Goal: Navigation & Orientation: Find specific page/section

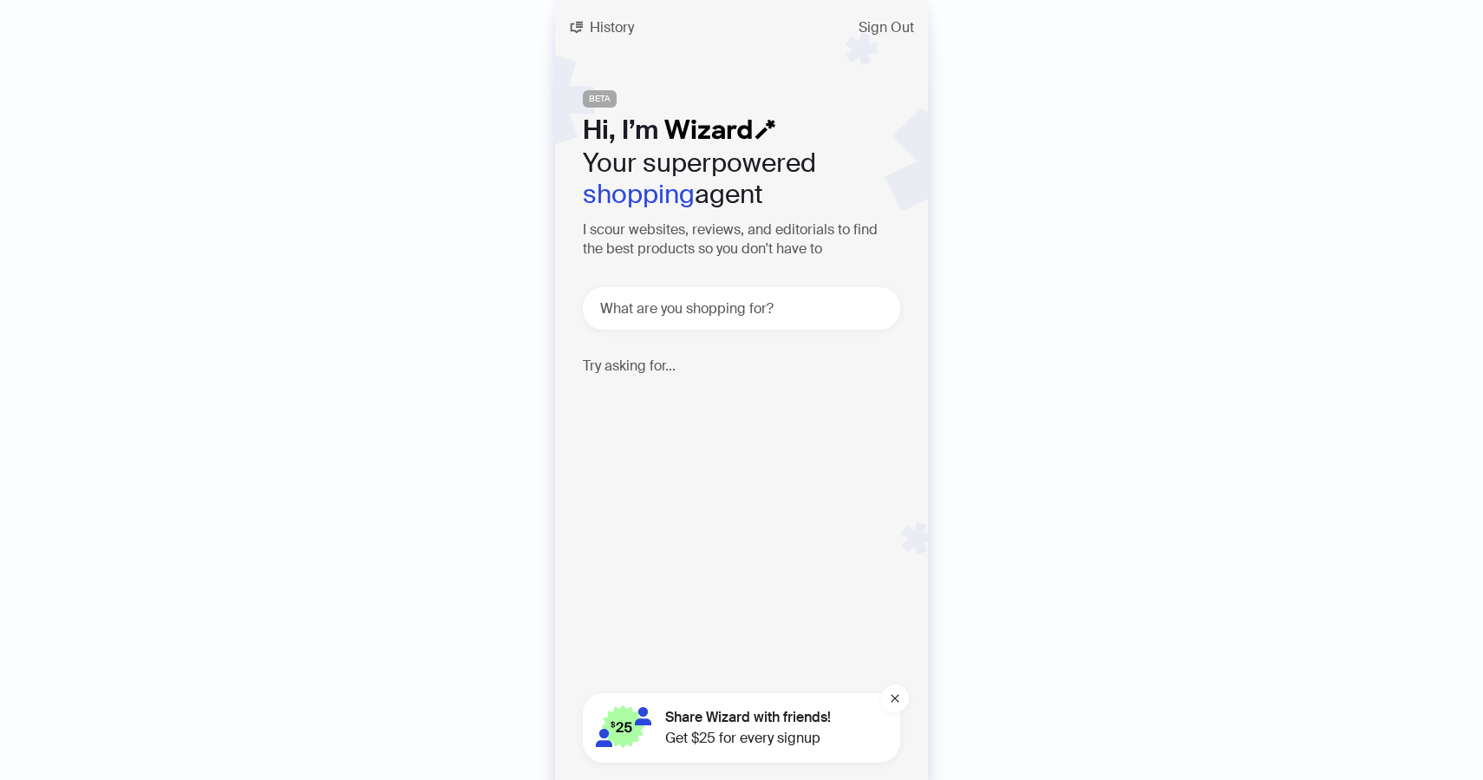
click at [603, 7] on div "History Sign Out BETA Hi, I’m Your superpowered shopping agent I scour websites…" at bounding box center [741, 390] width 373 height 780
click at [604, 23] on span "History" at bounding box center [612, 28] width 44 height 14
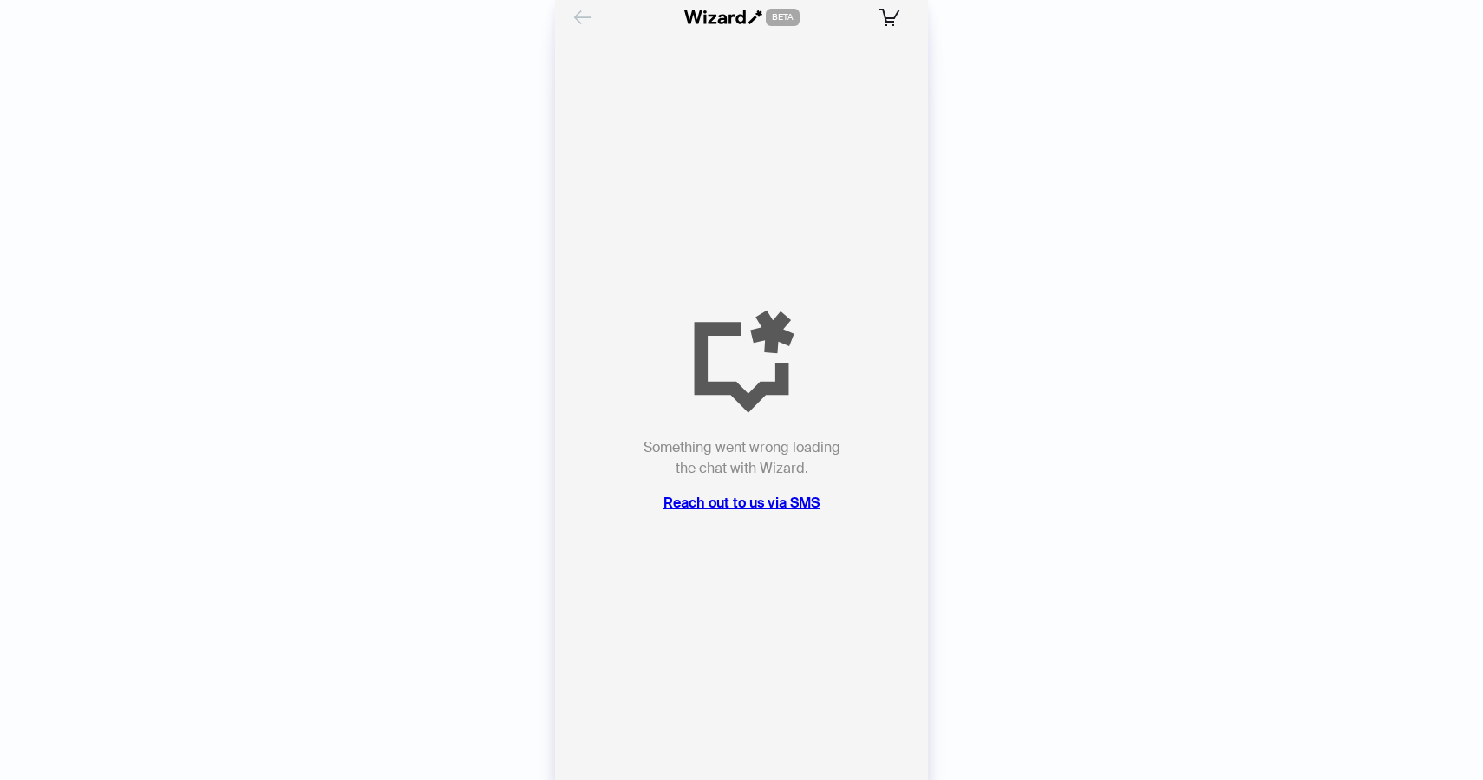
click at [590, 29] on button "Back" at bounding box center [583, 17] width 28 height 28
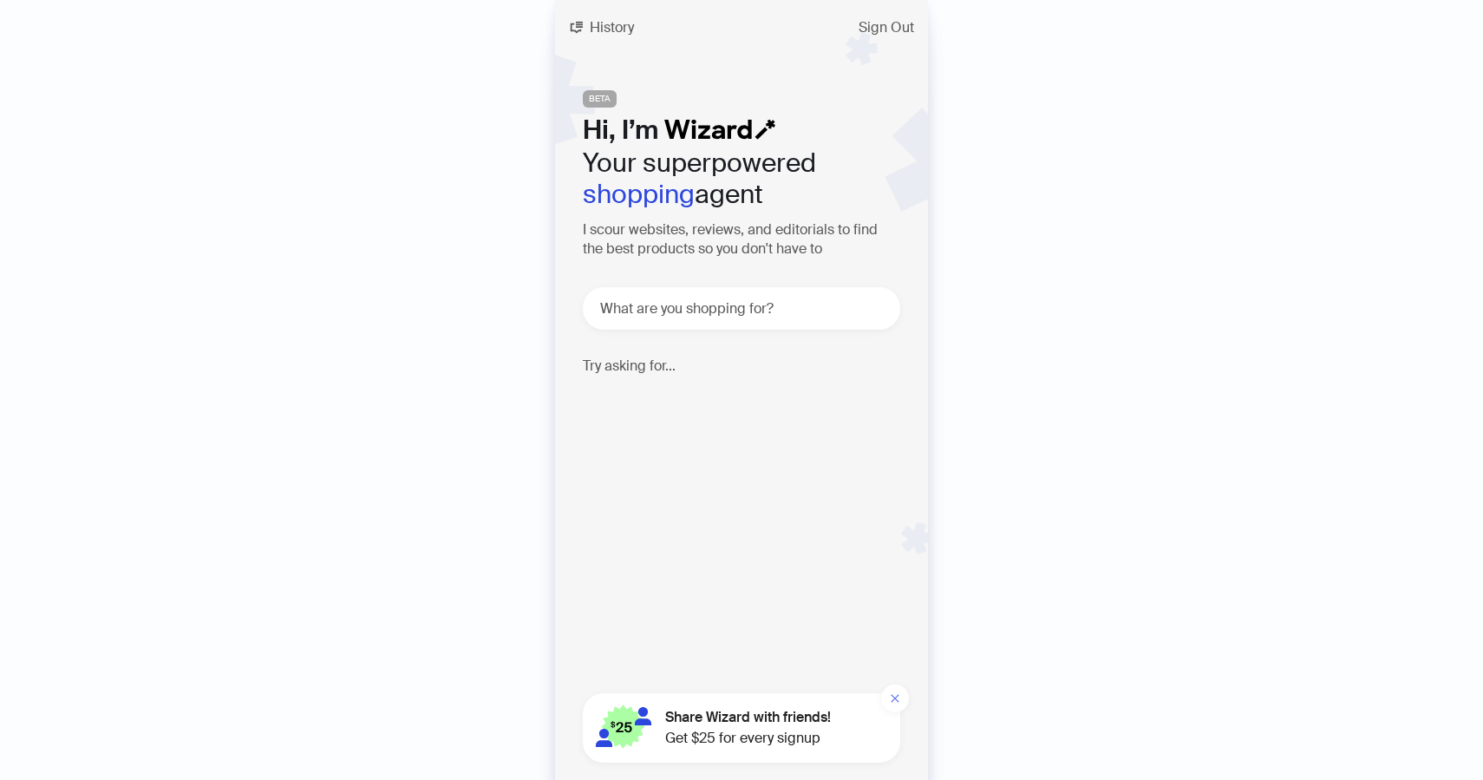
click at [900, 707] on button "button" at bounding box center [895, 698] width 28 height 28
click at [607, 21] on span "History" at bounding box center [612, 28] width 44 height 14
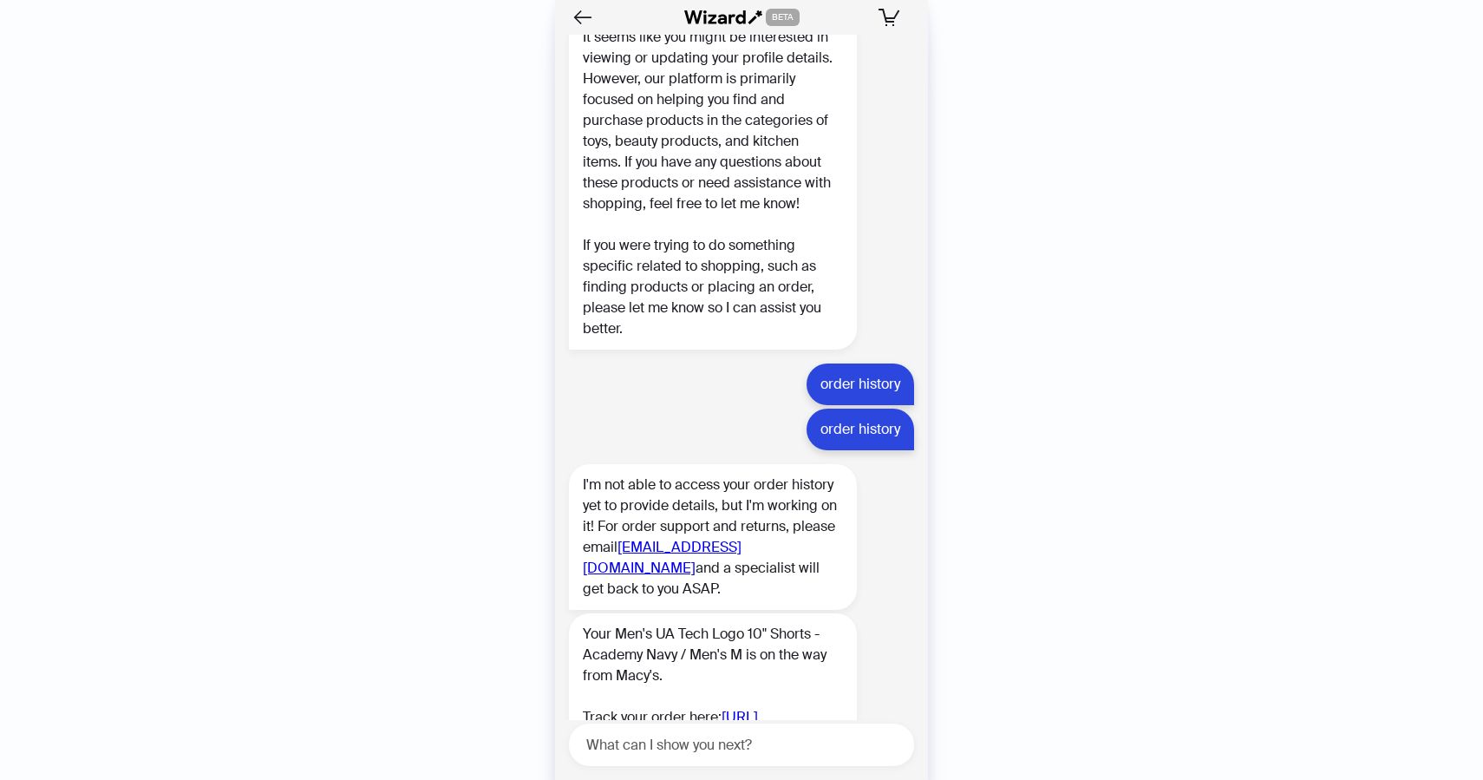
scroll to position [3230, 0]
